Goal: Find specific fact: Find specific fact

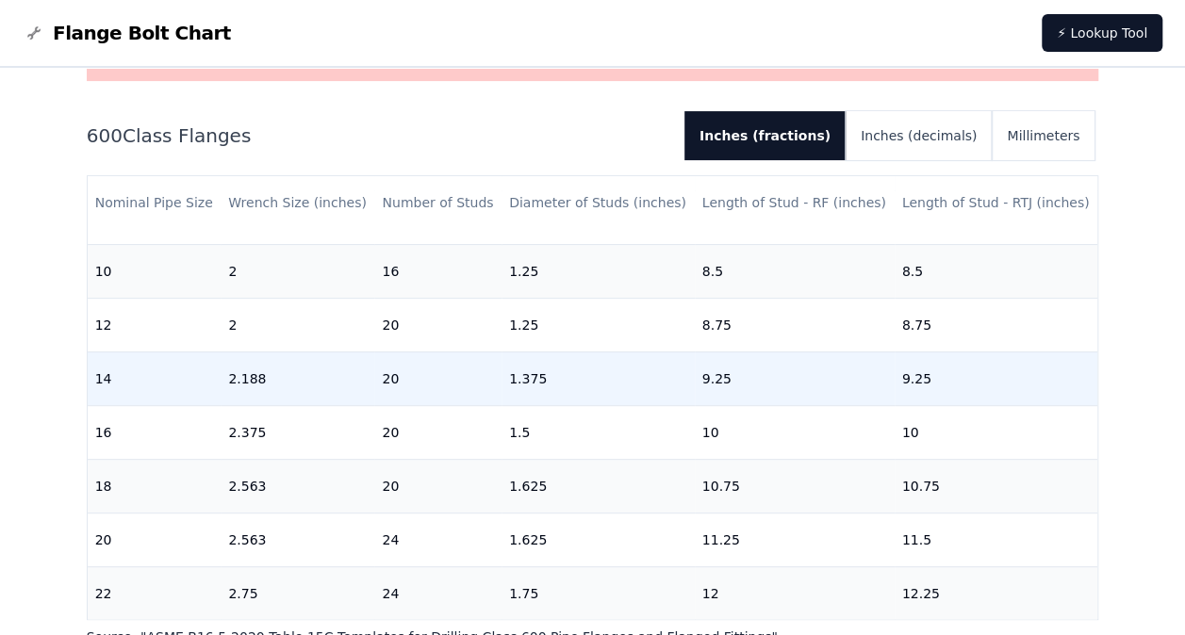
scroll to position [564, 0]
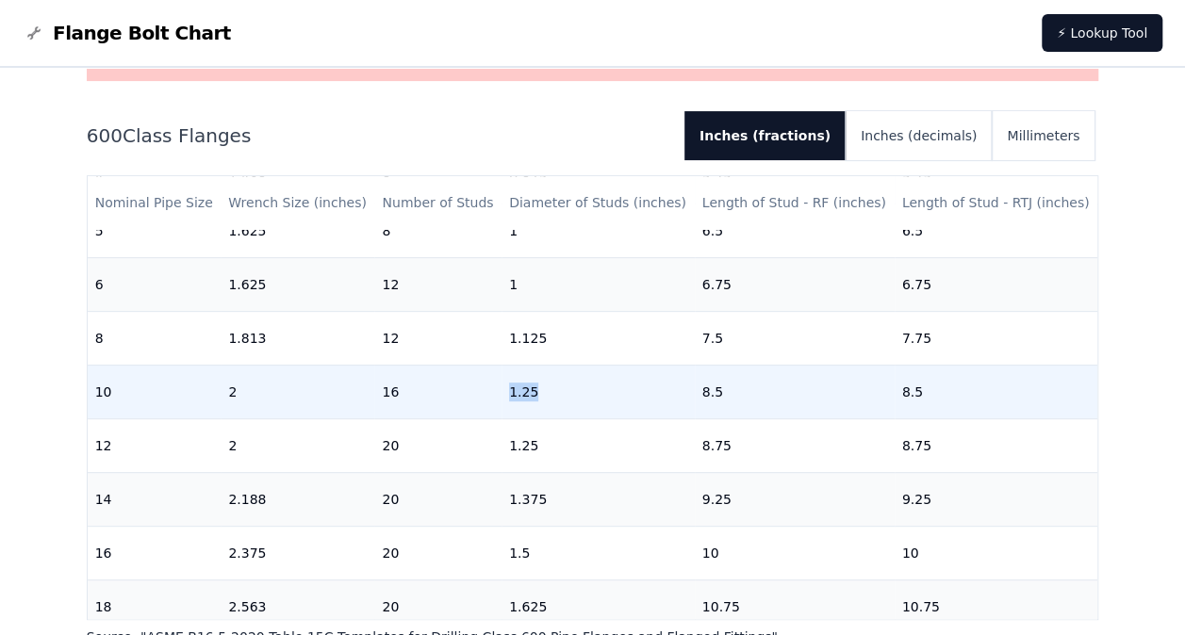
drag, startPoint x: 507, startPoint y: 394, endPoint x: 547, endPoint y: 398, distance: 39.8
click at [547, 398] on tr "10 2 16 1.25 8.5 8.5" at bounding box center [593, 392] width 1011 height 54
drag, startPoint x: 547, startPoint y: 398, endPoint x: 581, endPoint y: 397, distance: 34.0
click at [581, 397] on td "1.25" at bounding box center [598, 392] width 193 height 54
click at [574, 400] on td "1.25" at bounding box center [598, 392] width 193 height 54
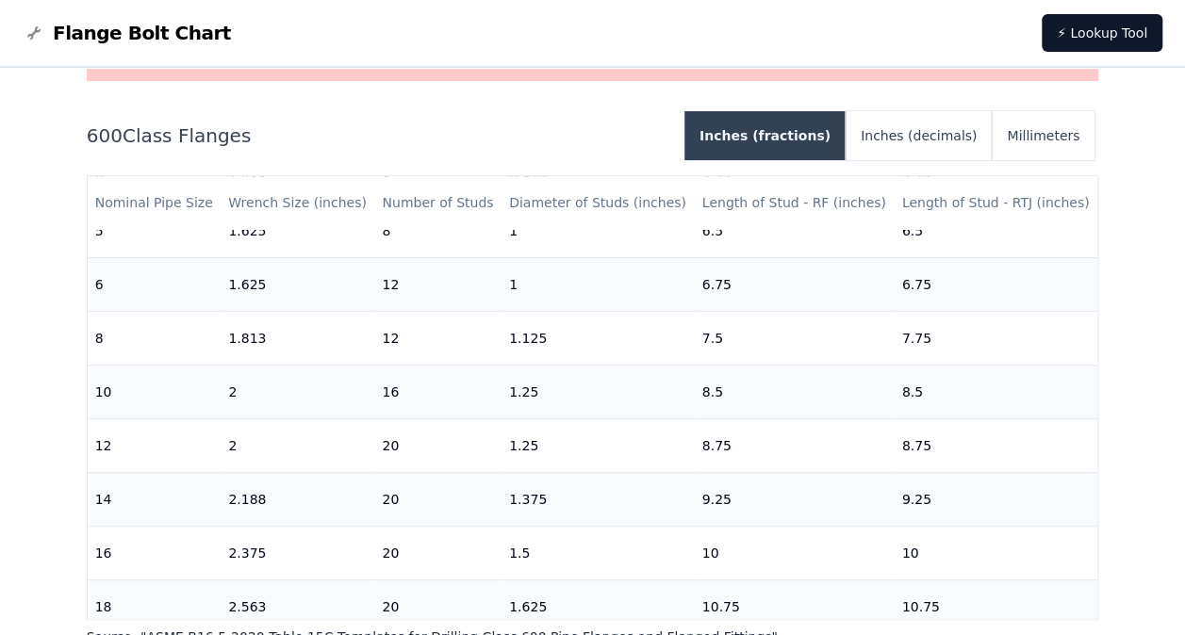
click at [846, 153] on button "Inches (fractions)" at bounding box center [764, 135] width 161 height 49
click at [835, 131] on button "Inches (fractions)" at bounding box center [764, 135] width 161 height 49
click at [901, 140] on button "Inches (decimals)" at bounding box center [919, 135] width 146 height 49
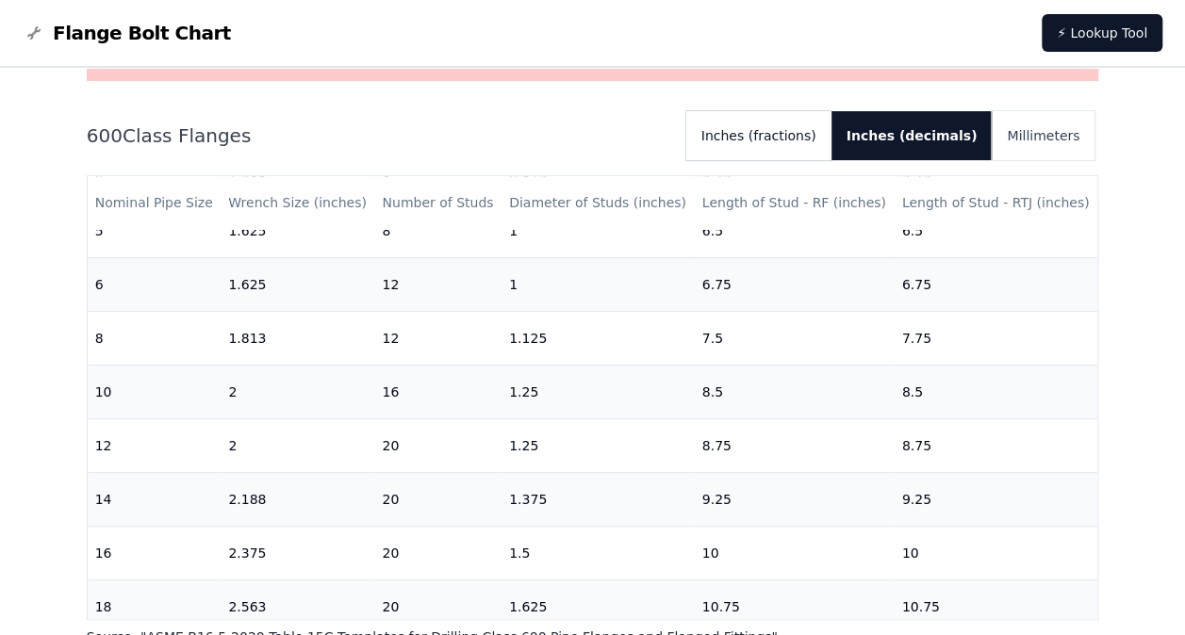
click at [778, 136] on button "Inches (fractions)" at bounding box center [758, 135] width 145 height 49
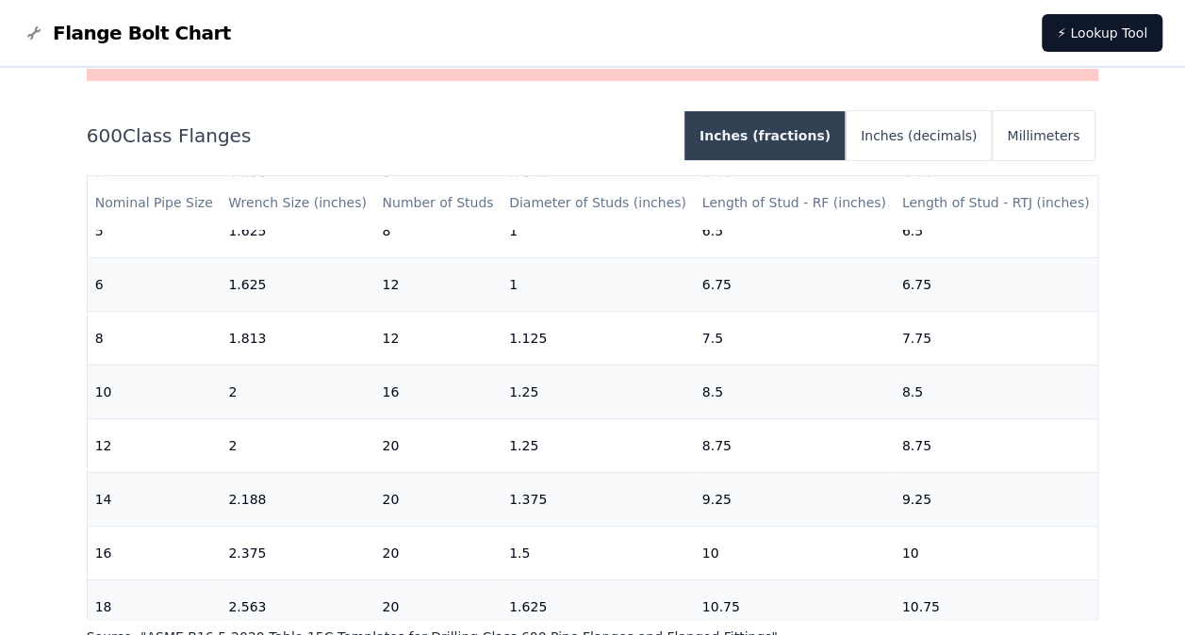
click at [837, 134] on button "Inches (fractions)" at bounding box center [764, 135] width 161 height 49
click at [837, 136] on button "Inches (fractions)" at bounding box center [764, 135] width 161 height 49
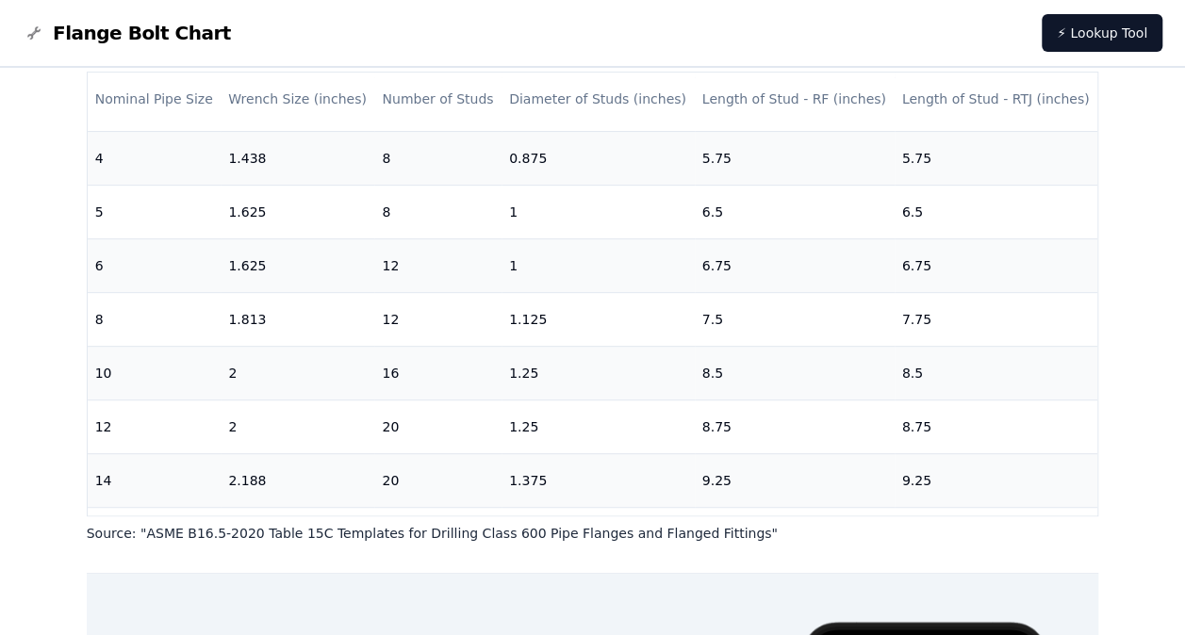
scroll to position [488, 0]
